Goal: Task Accomplishment & Management: Use online tool/utility

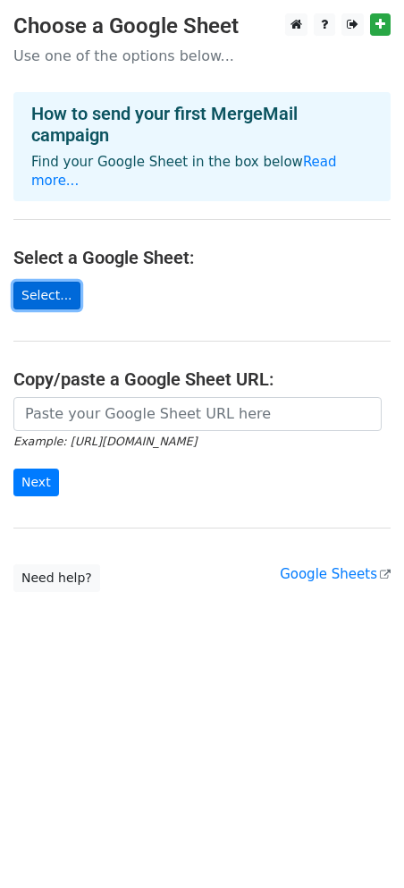
click at [60, 298] on link "Select..." at bounding box center [46, 296] width 67 height 28
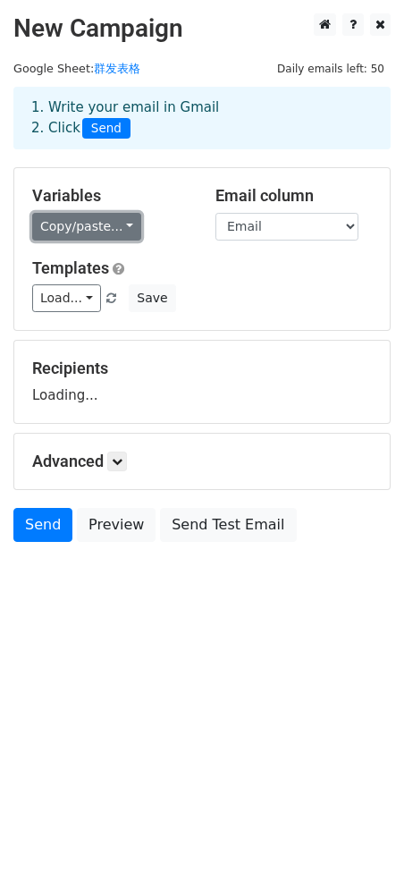
click at [105, 219] on link "Copy/paste..." at bounding box center [86, 227] width 109 height 28
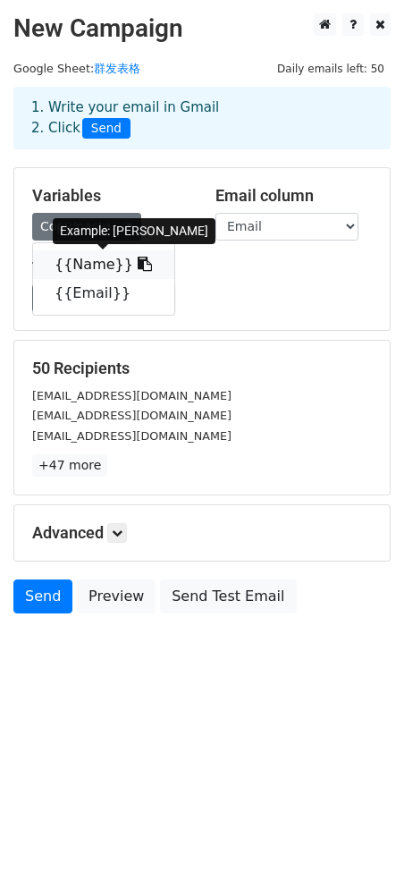
click at [107, 259] on link "{{Name}}" at bounding box center [103, 264] width 141 height 29
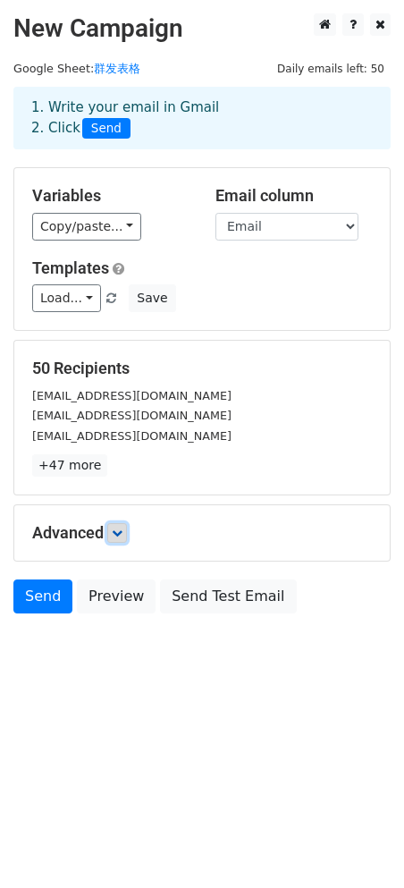
click at [117, 529] on icon at bounding box center [117, 532] width 11 height 11
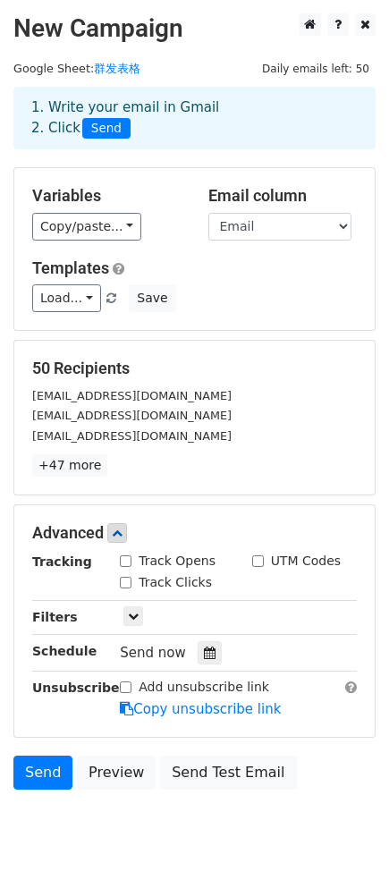
click at [130, 569] on div "Track Opens" at bounding box center [168, 561] width 96 height 19
click at [130, 560] on input "Track Opens" at bounding box center [126, 561] width 12 height 12
checkbox input "true"
